Goal: Task Accomplishment & Management: Use online tool/utility

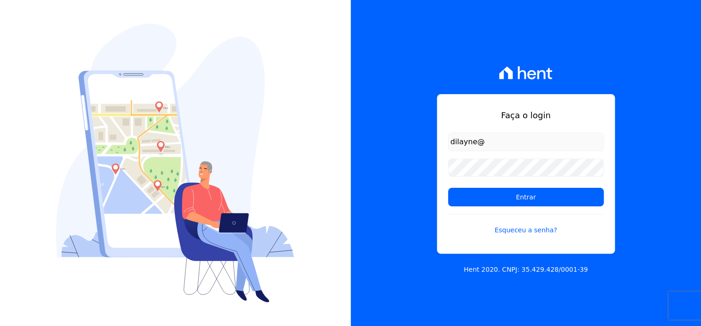
type input "dilayne@fronteimoveis.com.br"
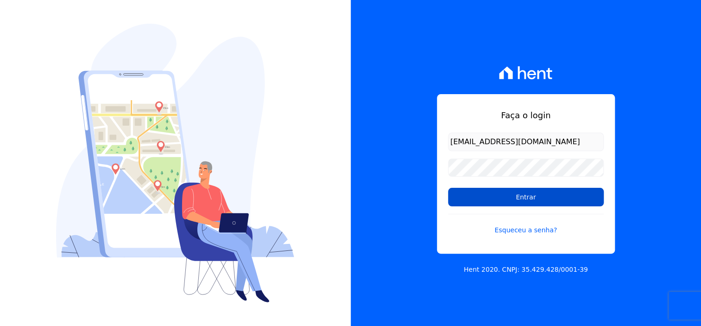
click at [552, 199] on input "Entrar" at bounding box center [526, 197] width 156 height 19
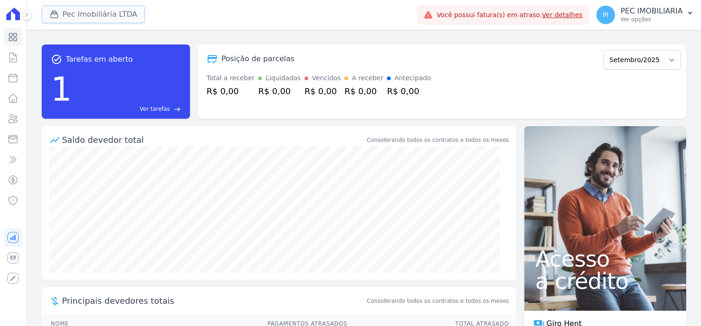
click at [85, 19] on button "Pec Imobiliária LTDA" at bounding box center [94, 15] width 104 height 18
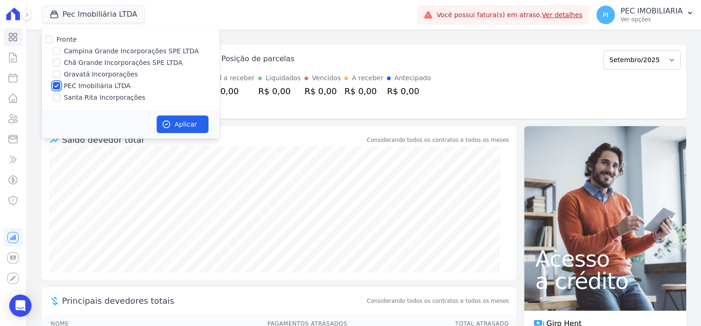
click at [58, 86] on input "PEC Imobiliária LTDA" at bounding box center [56, 85] width 7 height 7
checkbox input "false"
click at [58, 99] on input "Santa Rita Incorporações" at bounding box center [56, 97] width 7 height 7
checkbox input "true"
click at [180, 120] on button "Aplicar" at bounding box center [183, 124] width 52 height 18
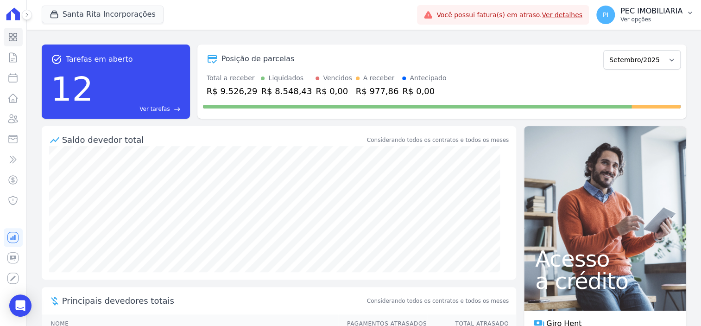
click at [643, 16] on p "Ver opções" at bounding box center [651, 19] width 62 height 7
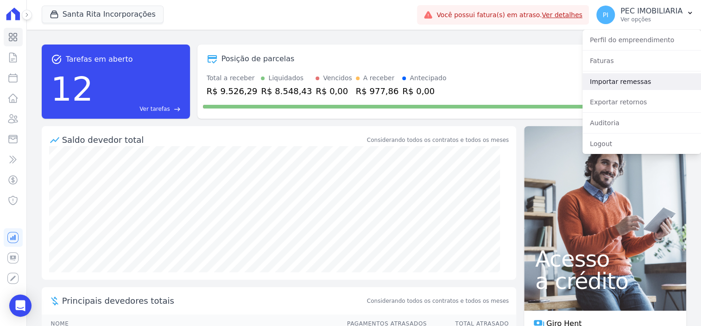
click at [619, 82] on link "Importar remessas" at bounding box center [641, 81] width 119 height 17
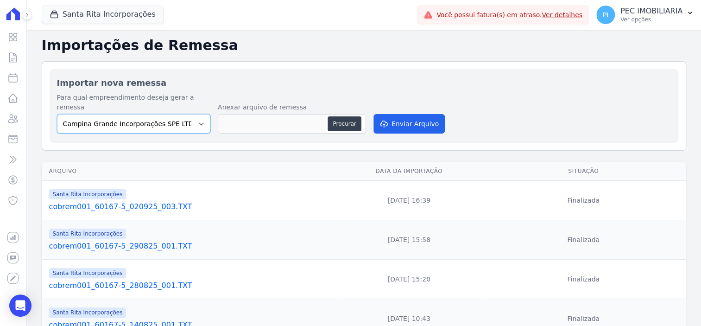
click at [187, 114] on select "Campina Grande Incorporações SPE LTDA Chã Grande Incorporações SPE LTDA Gravatá…" at bounding box center [133, 123] width 153 height 19
select select "ed892322-11d2-4dcb-9c39-39af078b50ed"
click at [57, 114] on select "Campina Grande Incorporações SPE LTDA Chã Grande Incorporações SPE LTDA Gravatá…" at bounding box center [133, 123] width 153 height 19
click at [354, 116] on button "Procurar" at bounding box center [344, 123] width 33 height 15
type input "cobrem001_60167-5_030925_001.TXT"
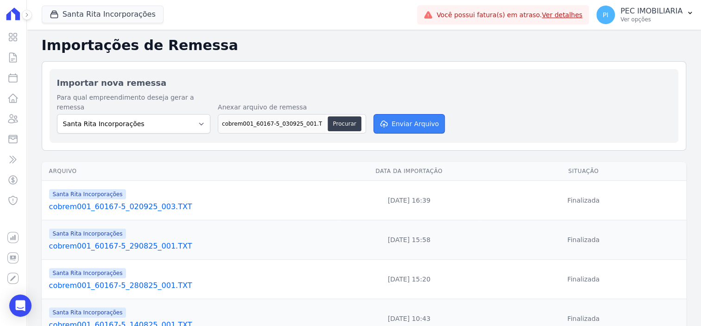
click at [413, 118] on button "Enviar Arquivo" at bounding box center [408, 123] width 71 height 19
